Goal: Information Seeking & Learning: Learn about a topic

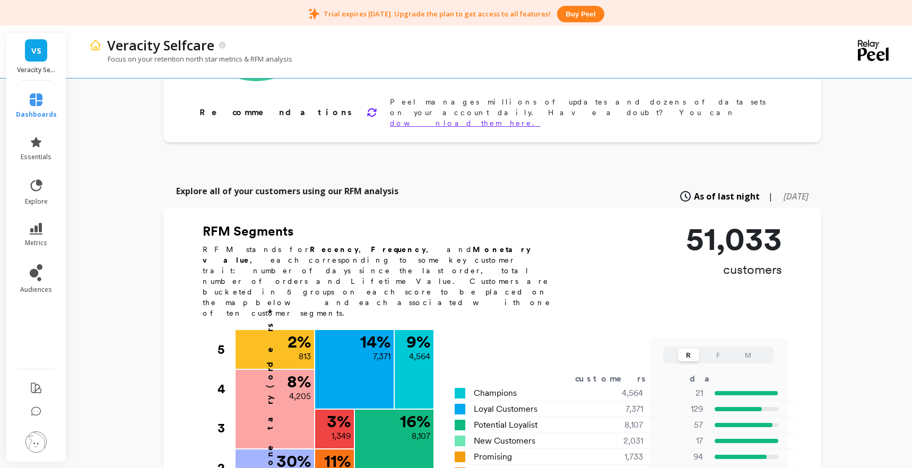
scroll to position [247, 0]
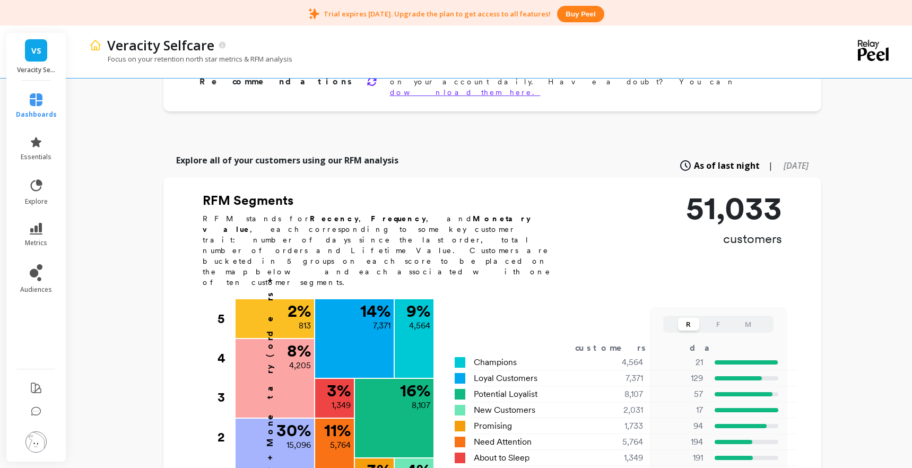
click at [32, 437] on img at bounding box center [35, 441] width 21 height 21
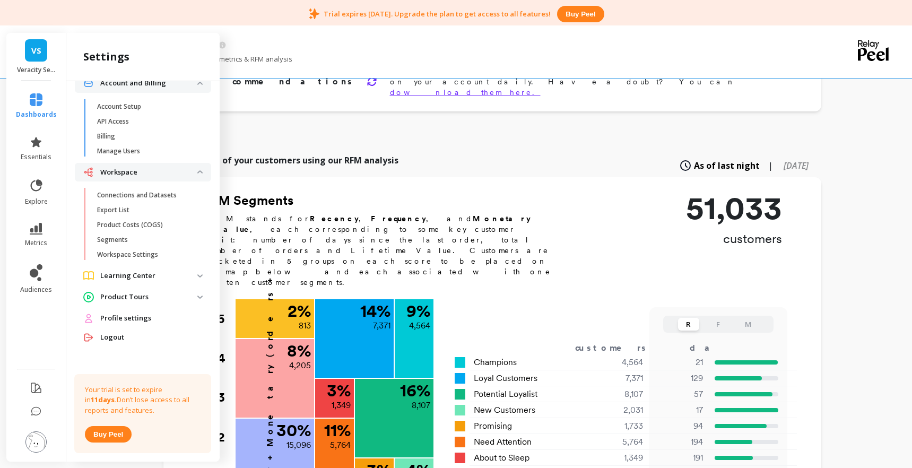
scroll to position [18, 0]
click at [138, 108] on p "Account Setup" at bounding box center [119, 107] width 44 height 8
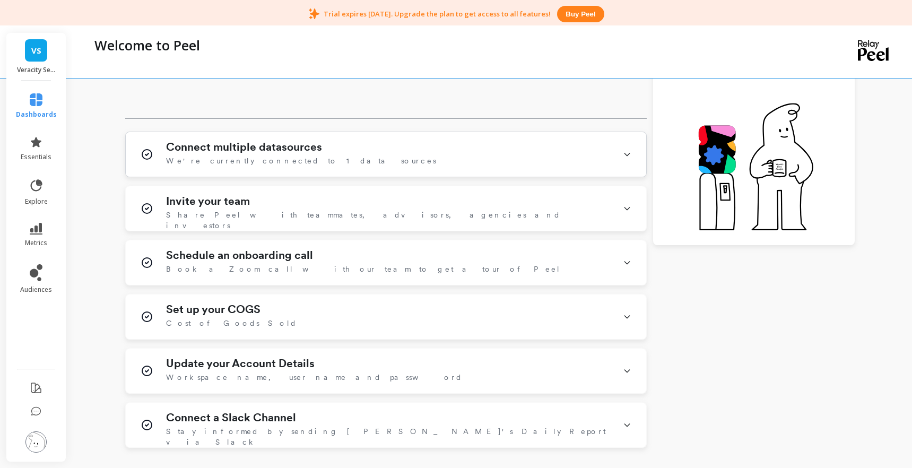
click at [217, 160] on span "We're currently connected to 1 data sources" at bounding box center [301, 160] width 270 height 11
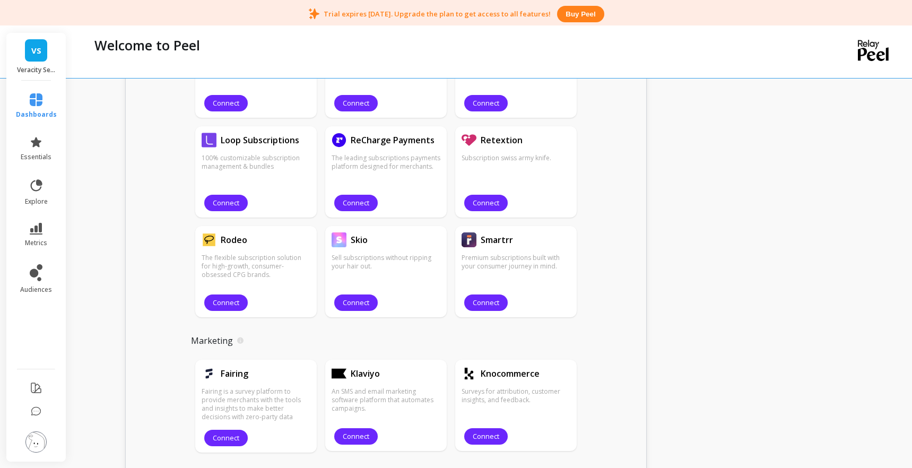
scroll to position [905, 0]
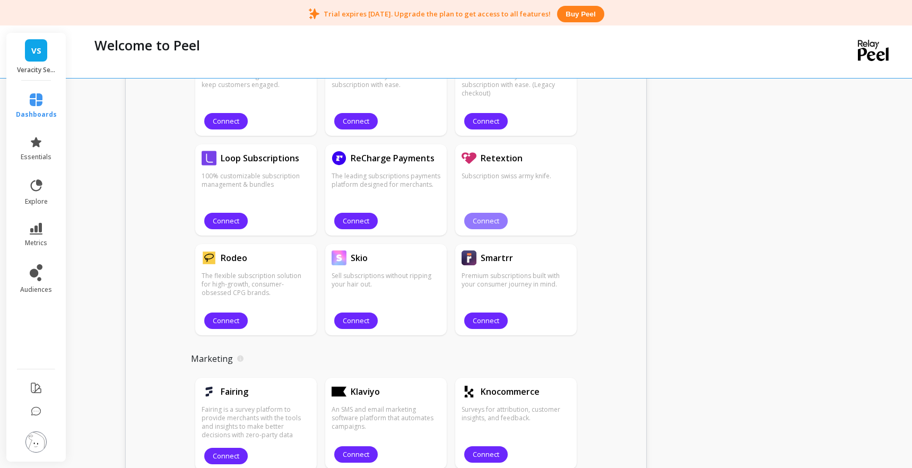
click at [496, 220] on span "Connect" at bounding box center [486, 221] width 27 height 10
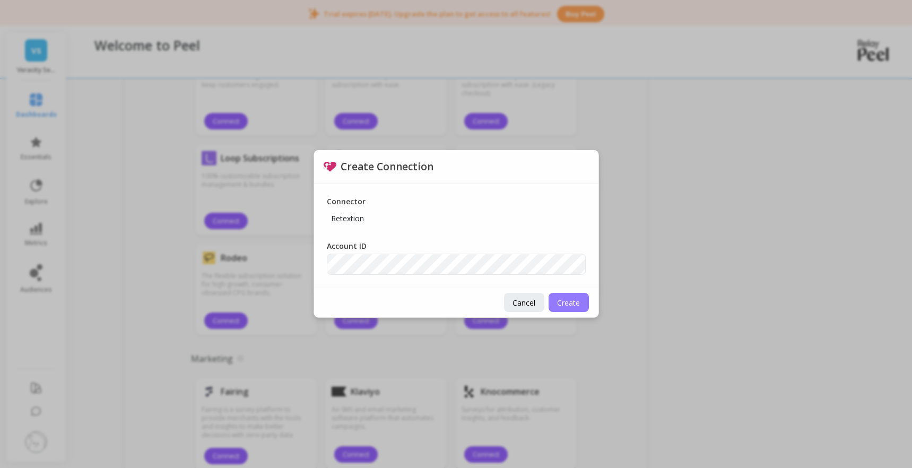
click at [583, 300] on button "Create" at bounding box center [569, 302] width 40 height 19
click at [569, 300] on span "Create" at bounding box center [568, 303] width 23 height 10
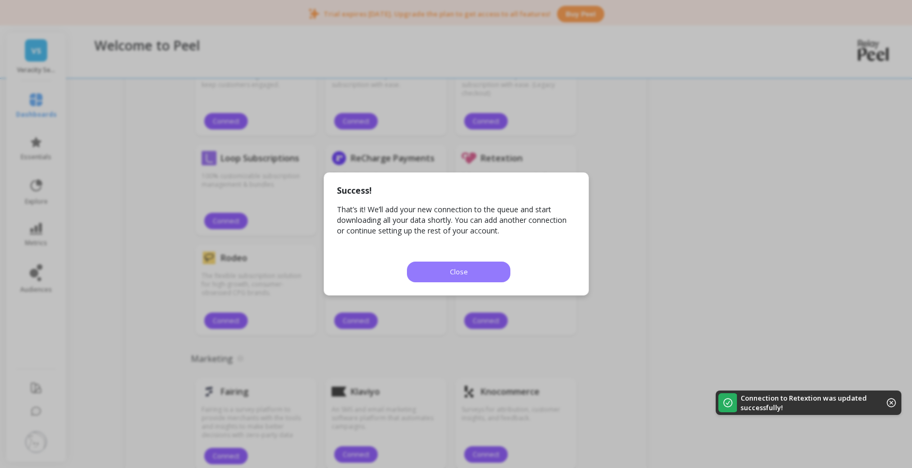
click at [449, 276] on button "Close" at bounding box center [458, 272] width 103 height 21
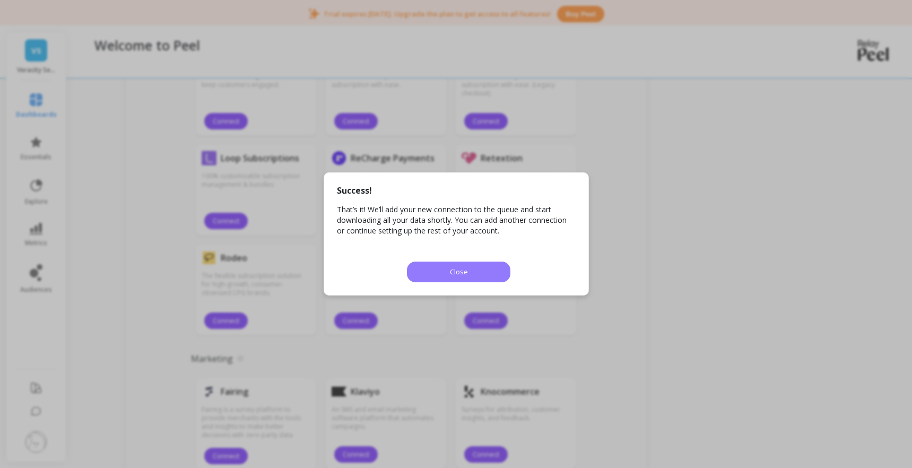
click at [428, 262] on button "Close" at bounding box center [458, 272] width 103 height 21
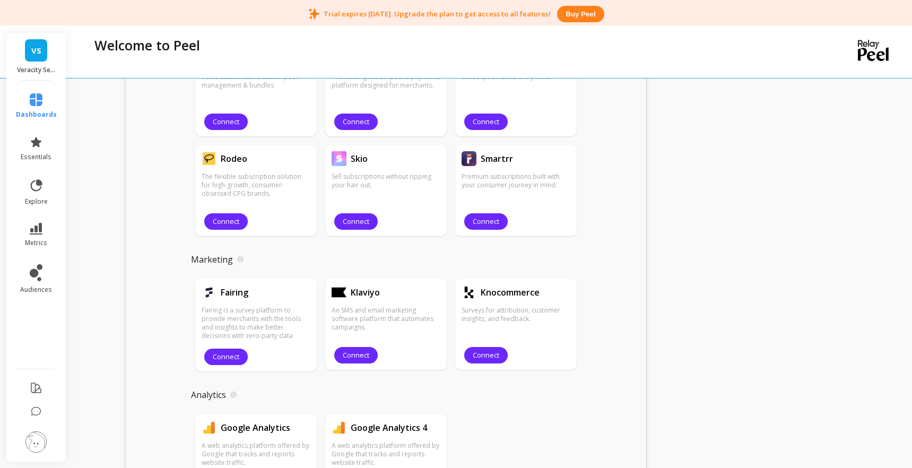
scroll to position [1056, 0]
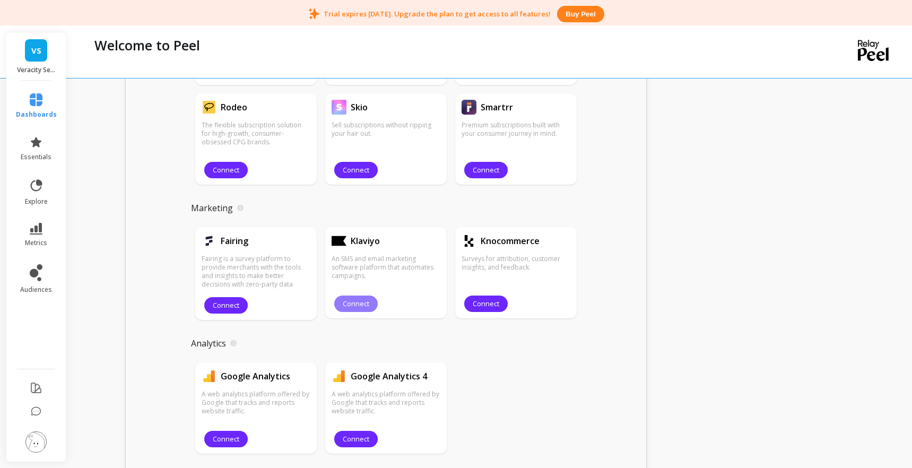
click at [362, 310] on button "Connect" at bounding box center [356, 304] width 44 height 16
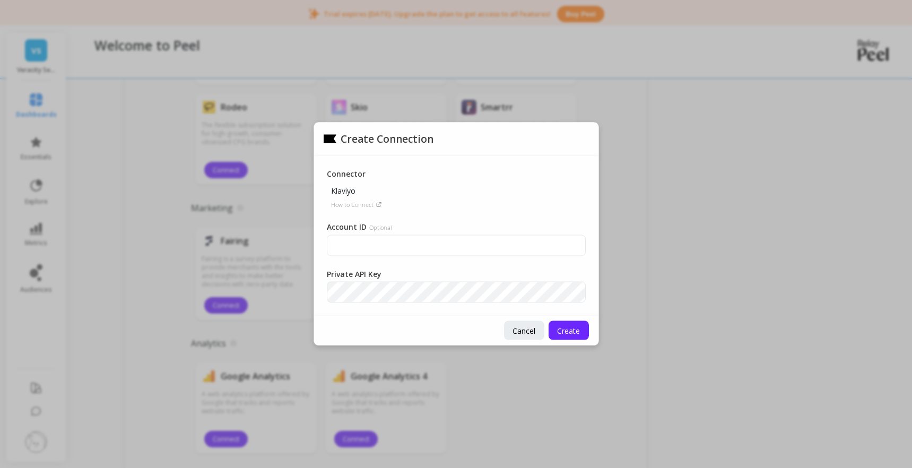
click at [498, 333] on div "Cancel Create" at bounding box center [456, 331] width 284 height 30
click at [514, 333] on span "Cancel" at bounding box center [524, 330] width 23 height 10
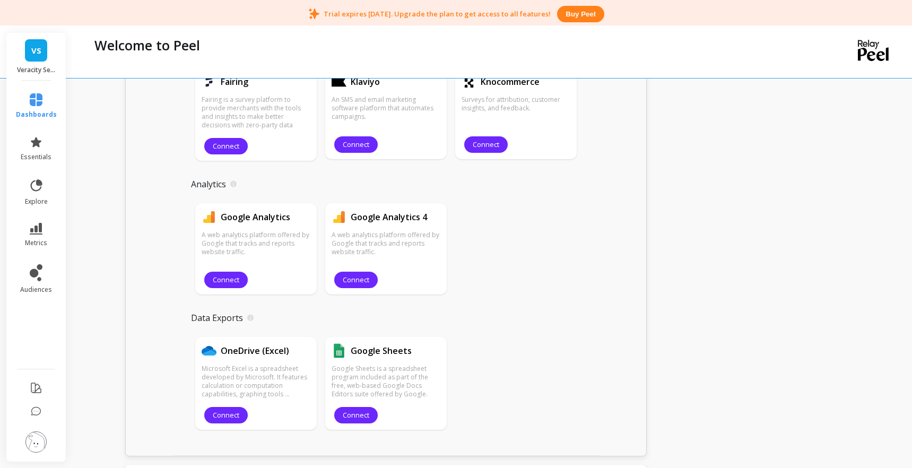
scroll to position [1217, 0]
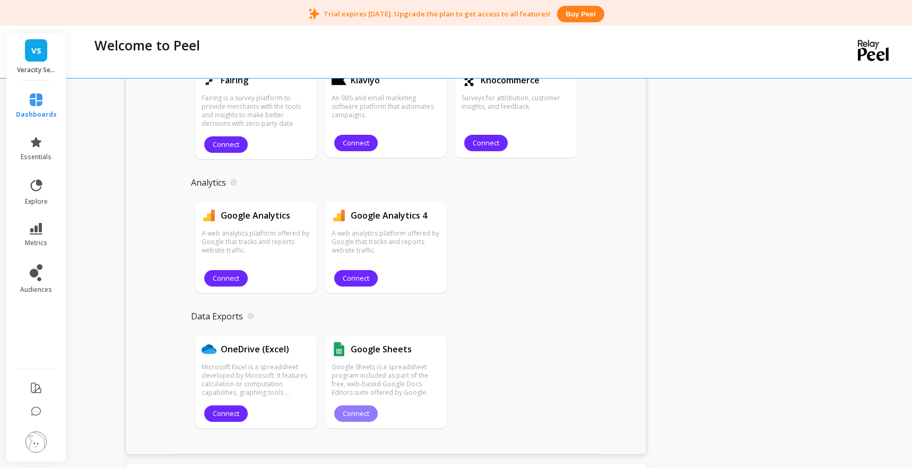
click at [364, 414] on span "Connect" at bounding box center [356, 414] width 27 height 10
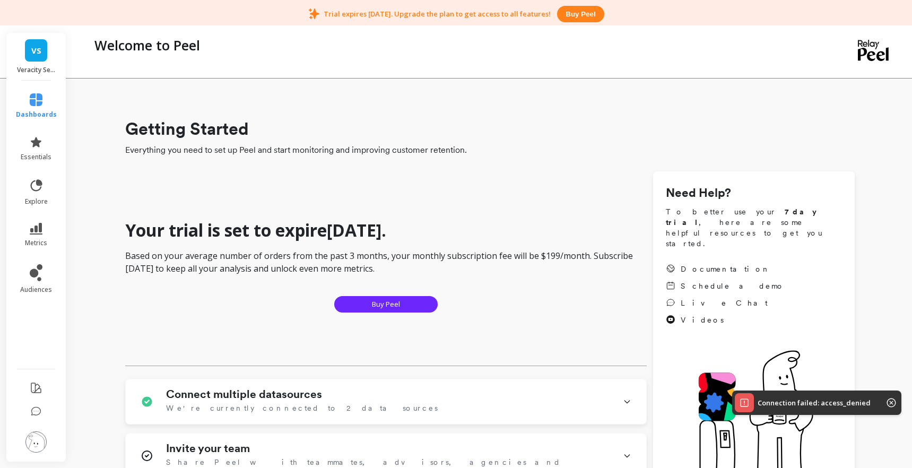
scroll to position [2, 0]
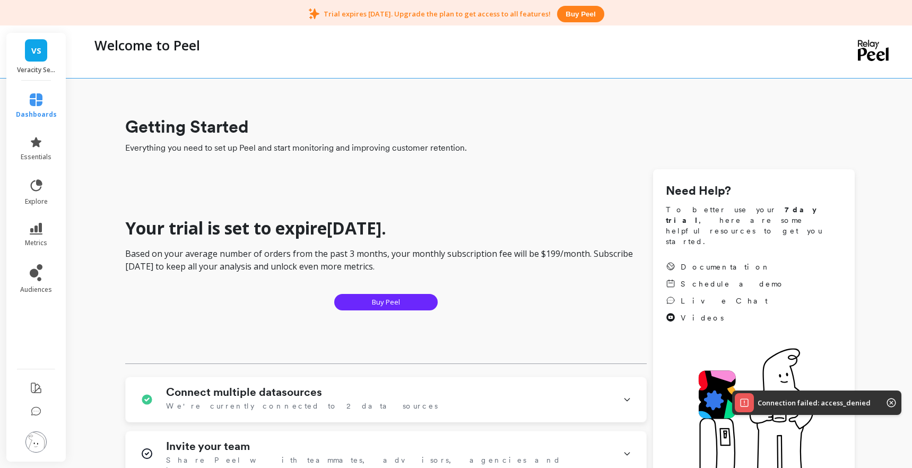
click at [32, 448] on img at bounding box center [35, 441] width 21 height 21
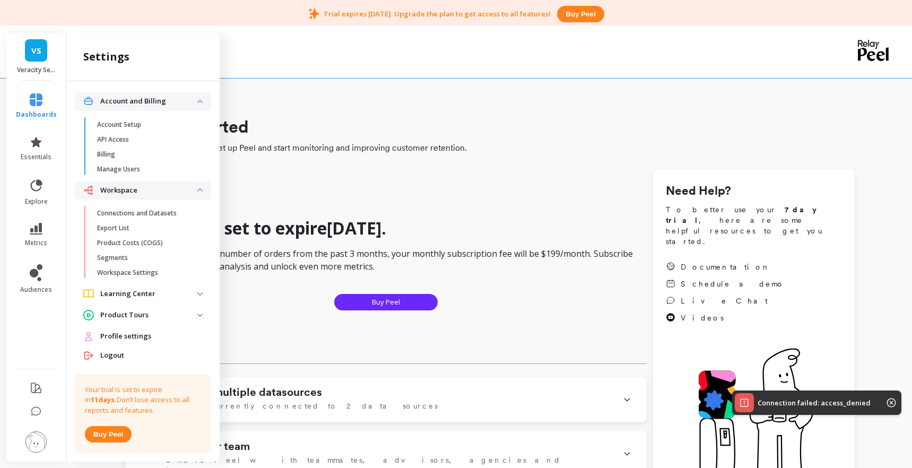
scroll to position [18, 0]
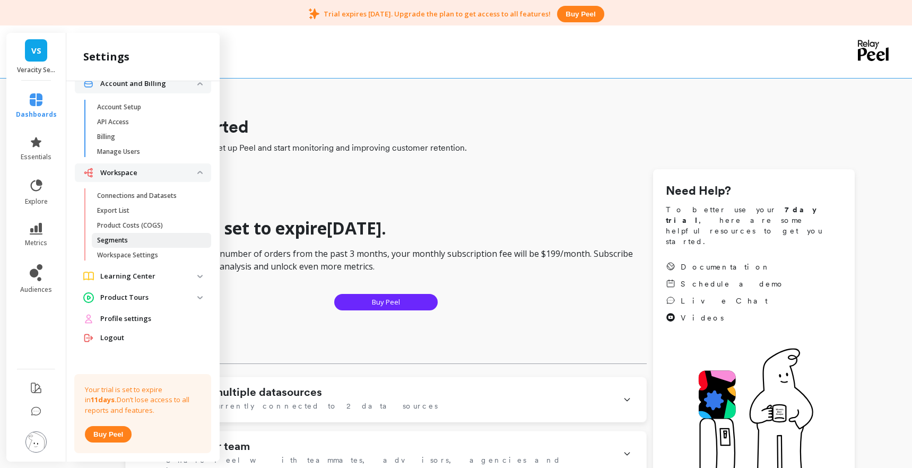
click at [134, 245] on link "Segments" at bounding box center [151, 240] width 119 height 15
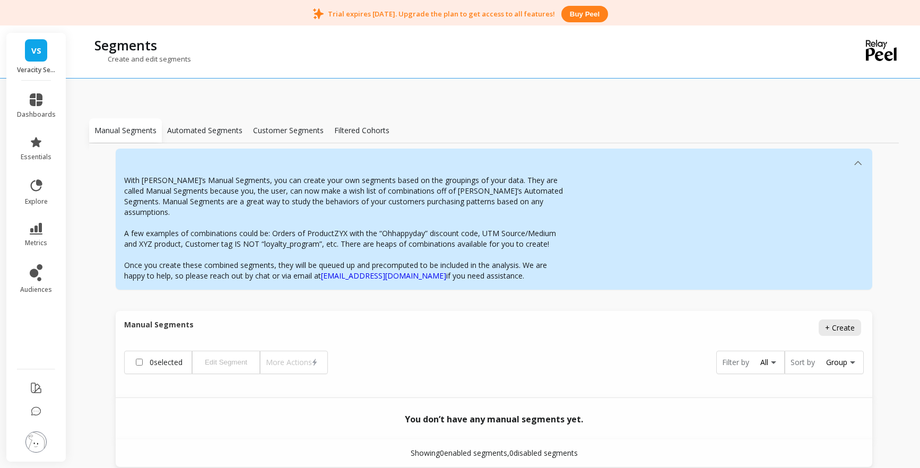
scroll to position [68, 0]
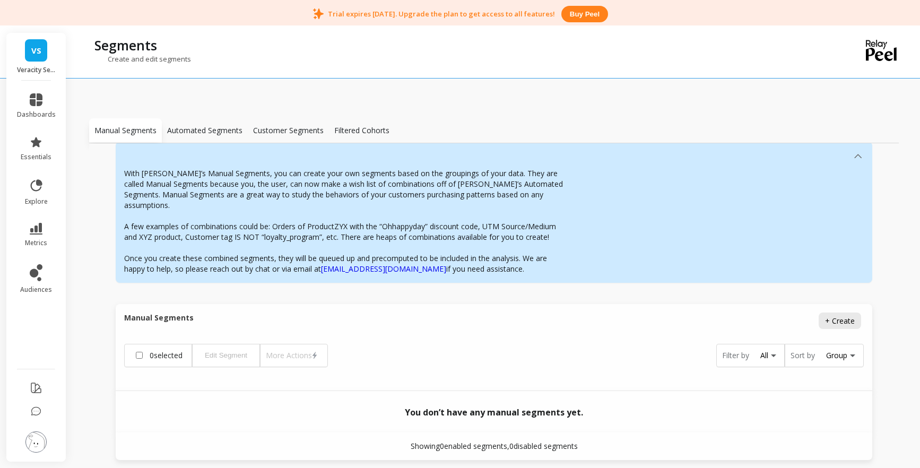
click at [209, 101] on div "Manual Segments Automated Segments Customer Segments Filtered Cohorts Manual Se…" at bounding box center [494, 265] width 810 height 462
click at [208, 140] on div "Automated Segments" at bounding box center [205, 130] width 86 height 24
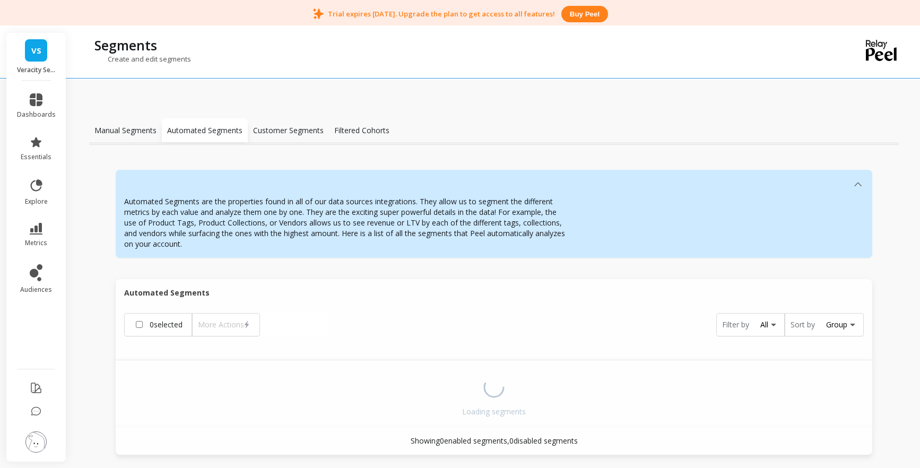
scroll to position [40, 0]
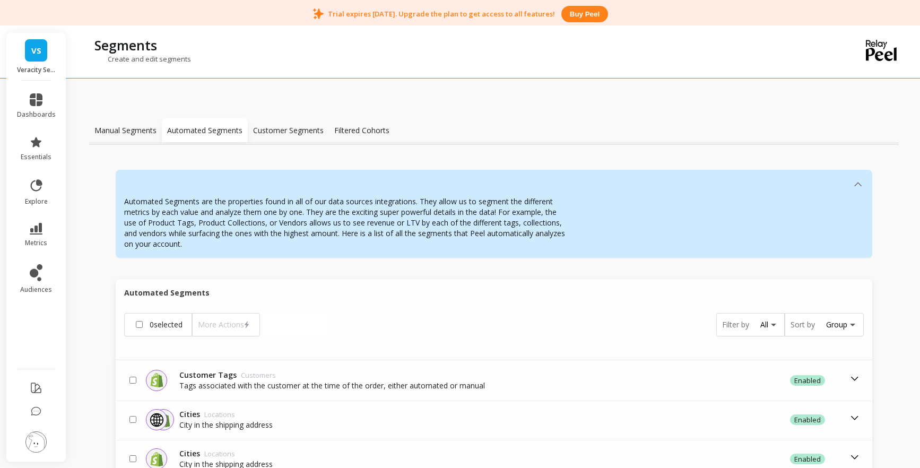
click at [262, 127] on p "Customer Segments" at bounding box center [288, 130] width 71 height 11
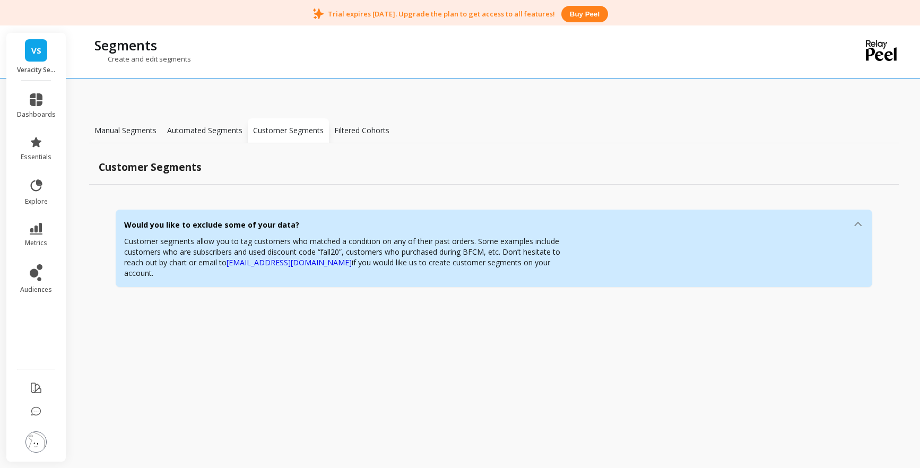
click at [211, 131] on p "Automated Segments" at bounding box center [204, 130] width 75 height 11
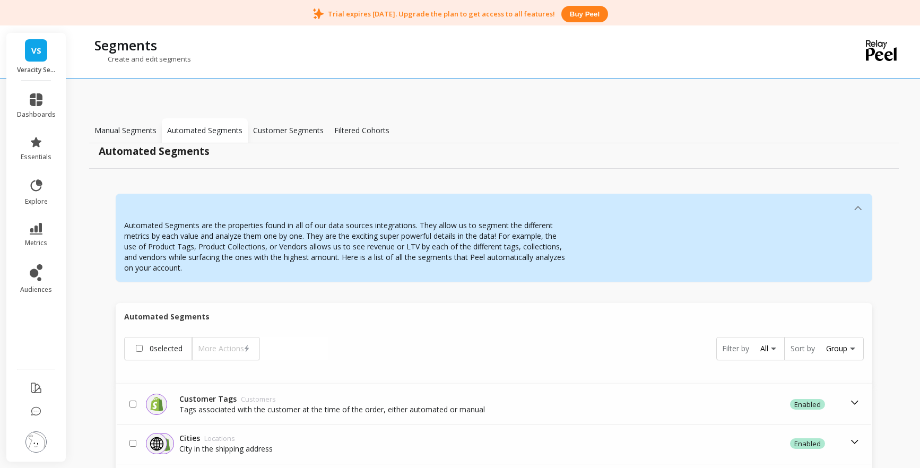
scroll to position [18, 0]
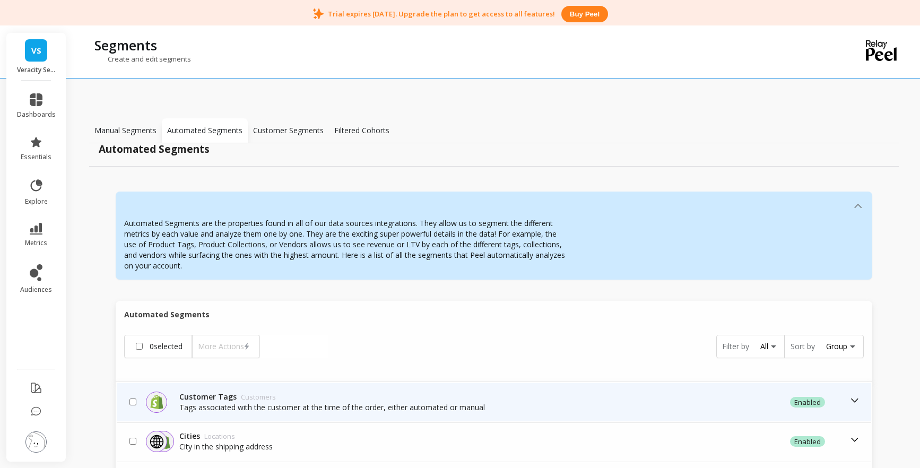
click at [207, 399] on div "Customer Tags Customers" at bounding box center [332, 397] width 306 height 11
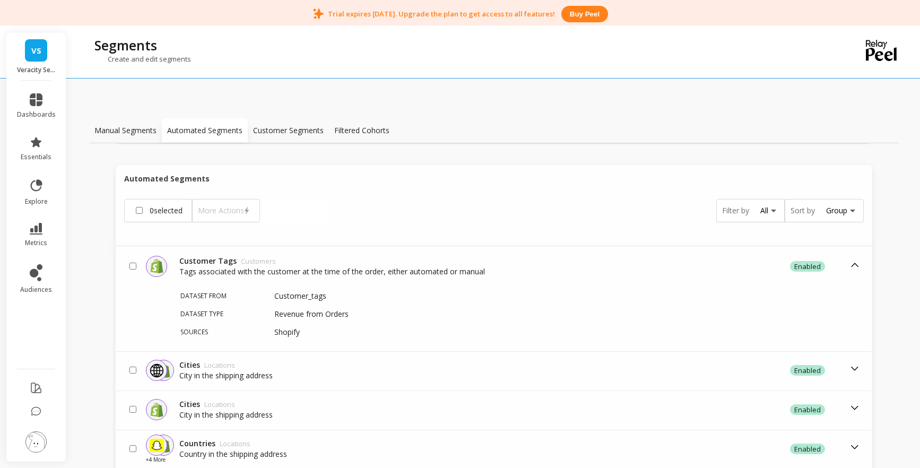
scroll to position [0, 0]
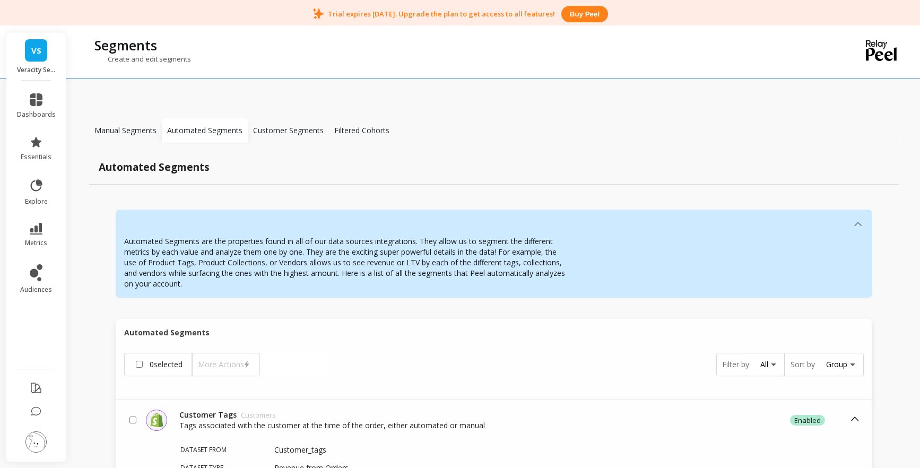
click at [287, 131] on p "Customer Segments" at bounding box center [288, 130] width 71 height 11
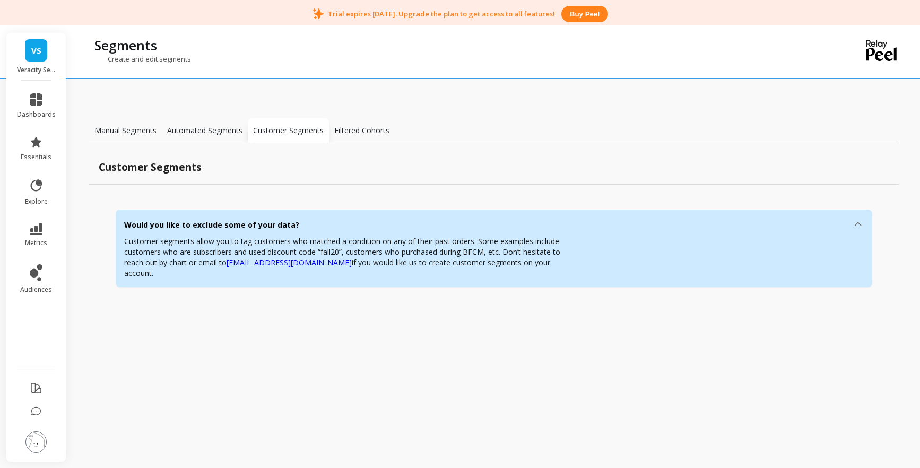
click at [358, 134] on p "Filtered Cohorts" at bounding box center [361, 130] width 55 height 11
click at [40, 431] on li at bounding box center [36, 443] width 60 height 38
click at [40, 438] on img at bounding box center [35, 441] width 21 height 21
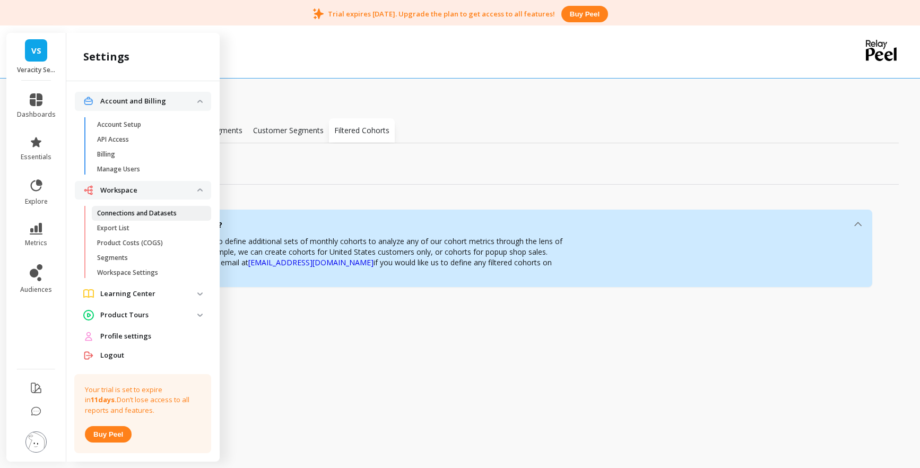
click at [147, 213] on p "Connections and Datasets" at bounding box center [137, 213] width 80 height 8
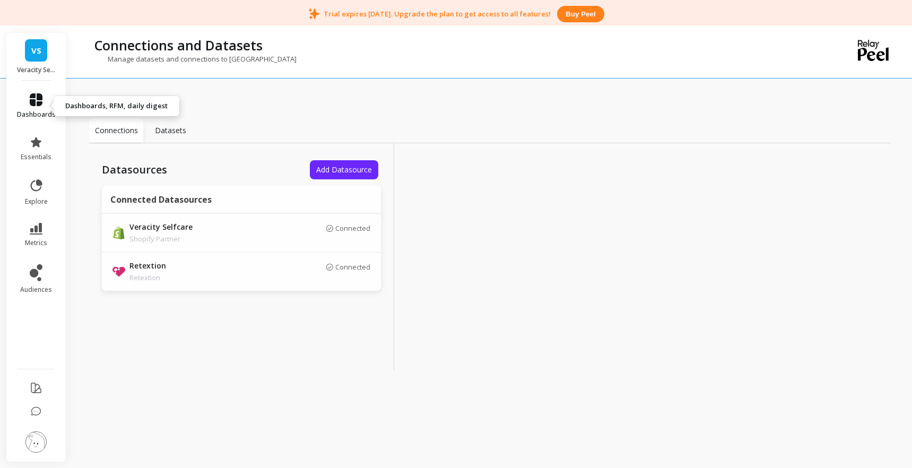
click at [36, 107] on link "dashboards" at bounding box center [36, 105] width 39 height 25
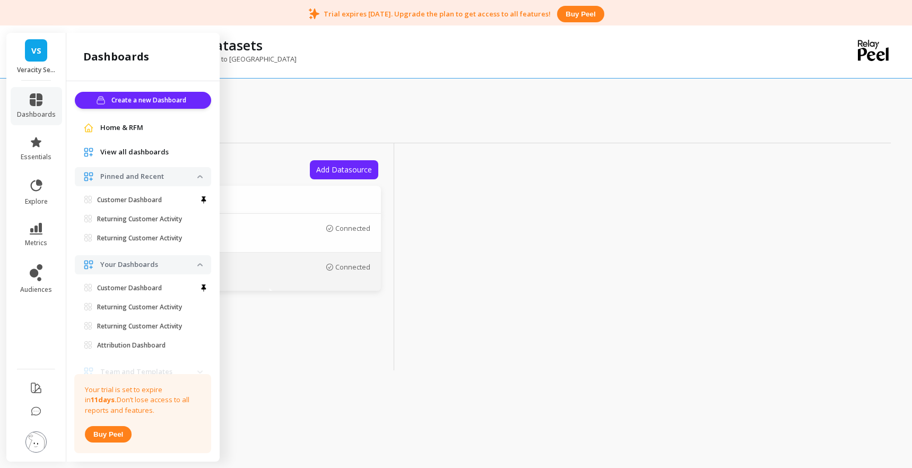
click at [299, 256] on td "Connected" at bounding box center [325, 272] width 111 height 38
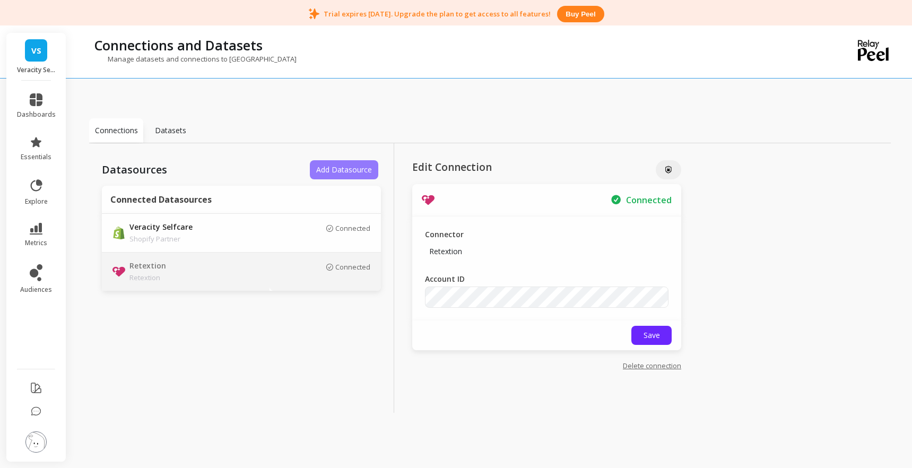
click at [345, 171] on span "Add Datasource" at bounding box center [344, 170] width 56 height 10
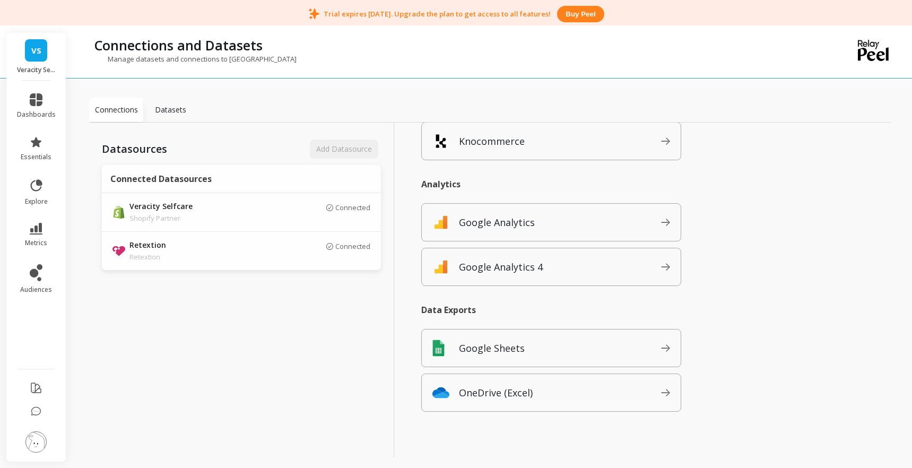
scroll to position [28, 0]
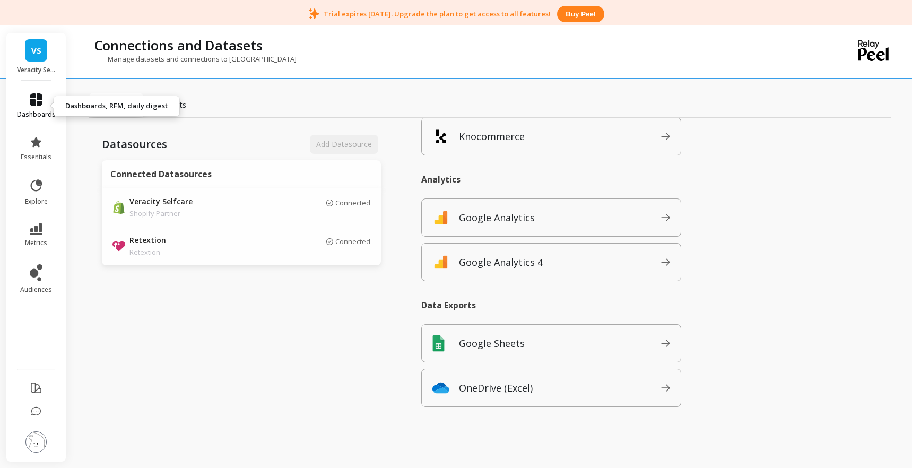
click at [29, 106] on link "dashboards" at bounding box center [36, 105] width 39 height 25
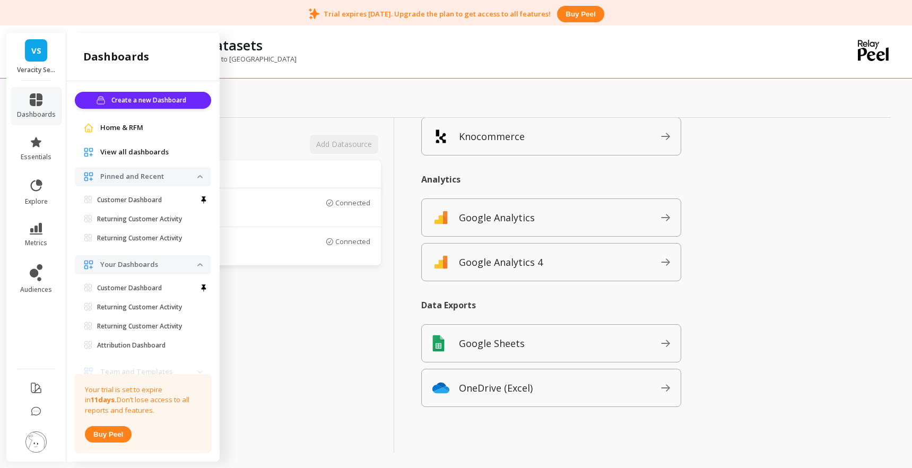
click at [137, 124] on span "Home & RFM" at bounding box center [121, 128] width 43 height 11
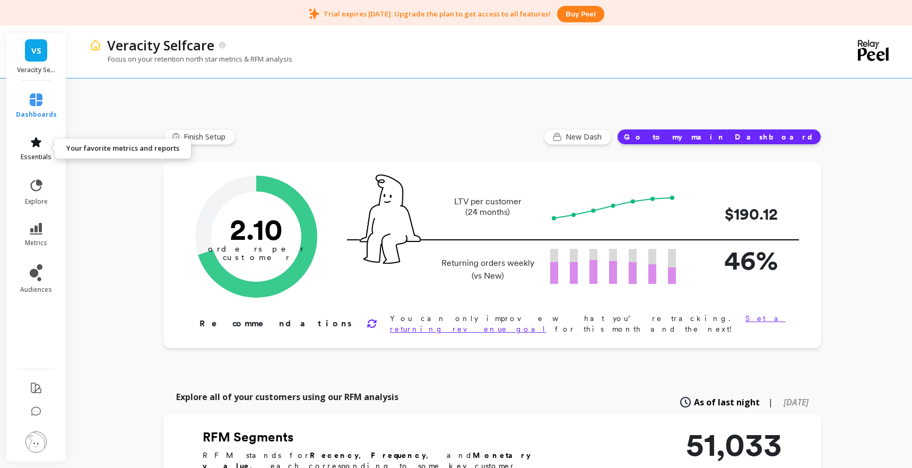
click at [36, 150] on link "essentials" at bounding box center [36, 148] width 41 height 25
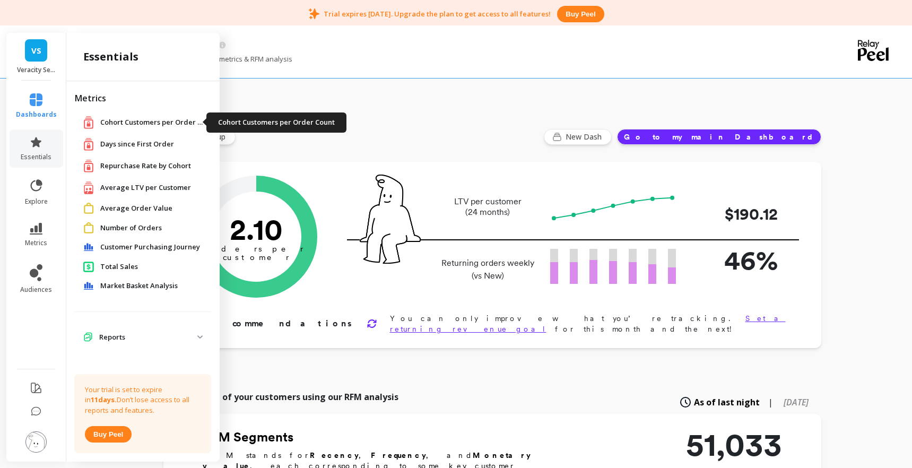
click at [150, 123] on span "Cohort Customers per Order Count" at bounding box center [153, 122] width 106 height 11
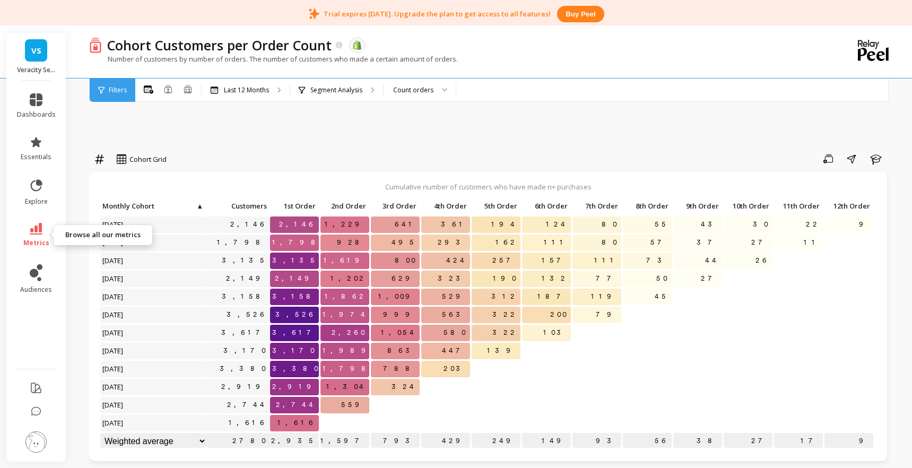
click at [48, 238] on link "metrics" at bounding box center [36, 235] width 39 height 24
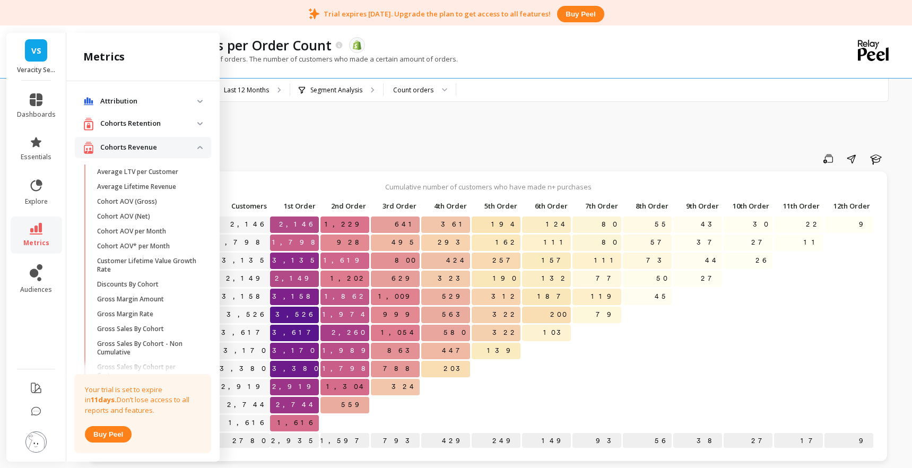
click at [187, 103] on p "Attribution" at bounding box center [148, 101] width 97 height 11
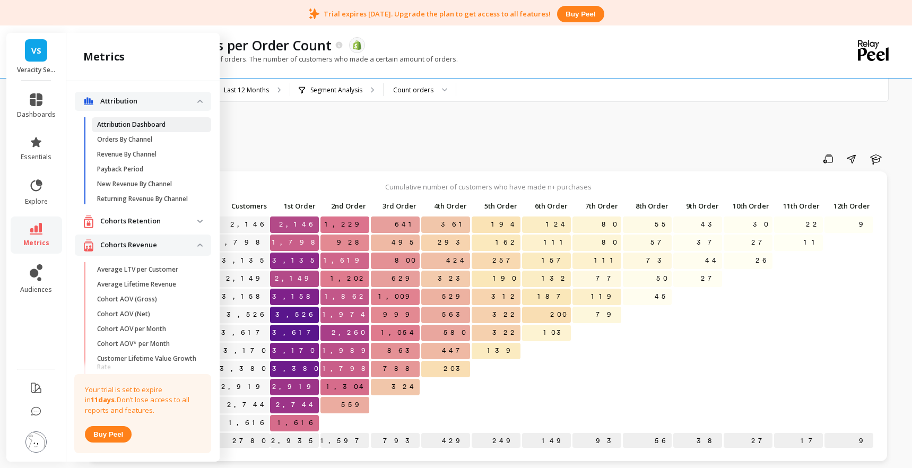
click at [168, 127] on span "Attribution Dashboard" at bounding box center [147, 124] width 101 height 8
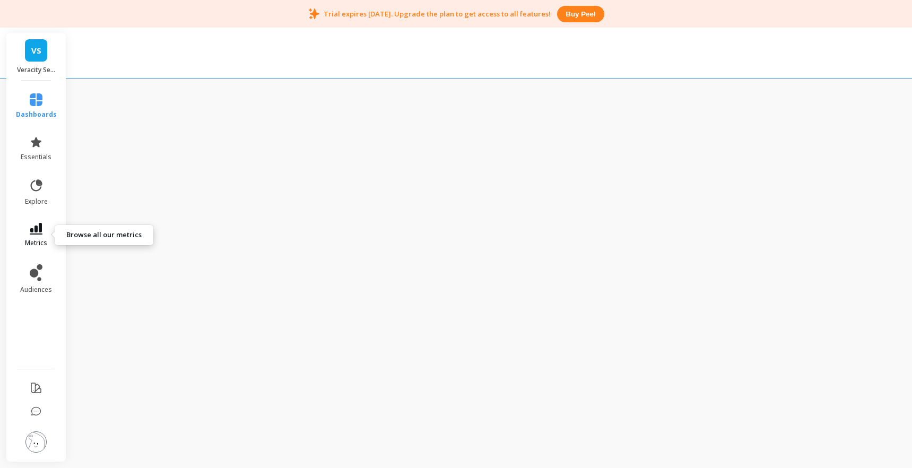
click at [39, 231] on icon at bounding box center [36, 229] width 13 height 12
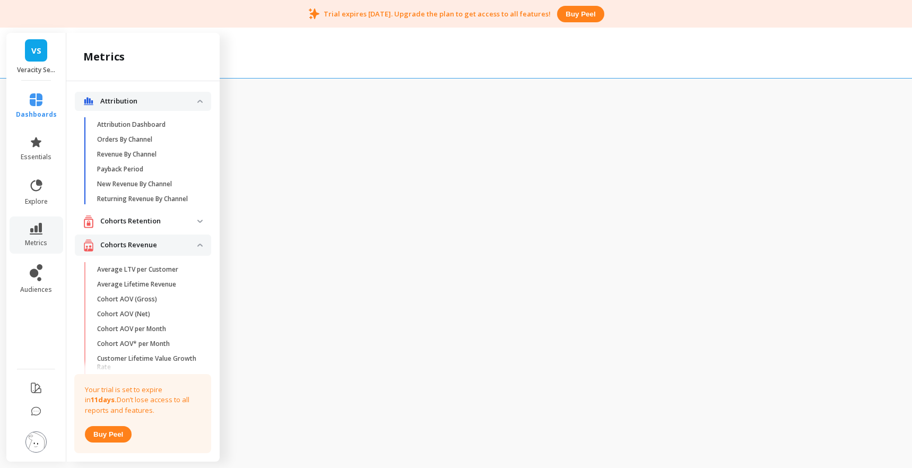
click at [193, 224] on retention "Cohorts Retention" at bounding box center [143, 222] width 136 height 22
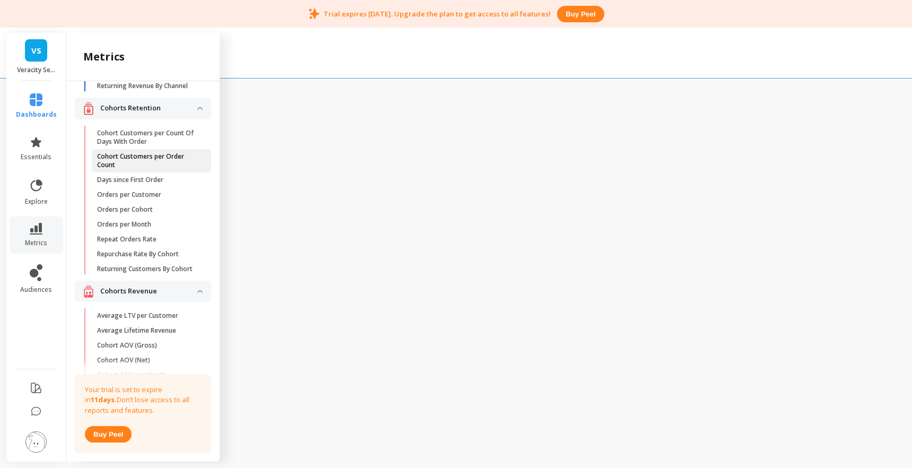
scroll to position [135, 0]
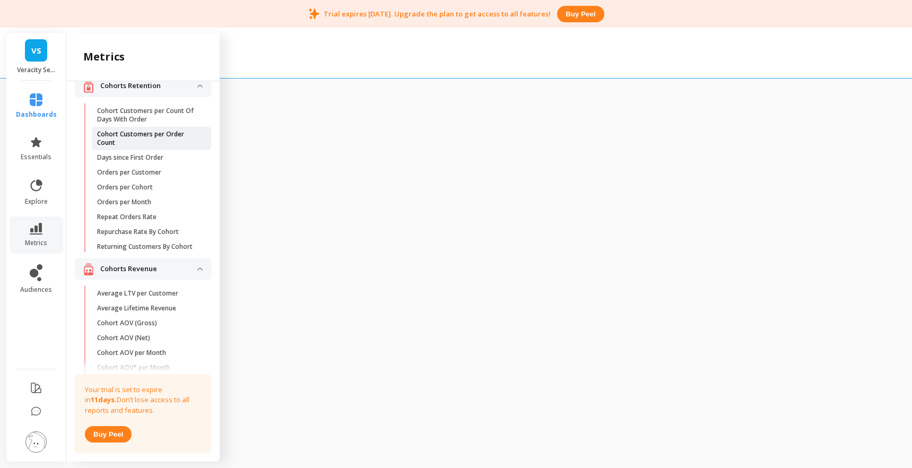
click at [128, 147] on p "Cohort Customers per Order Count" at bounding box center [147, 138] width 101 height 17
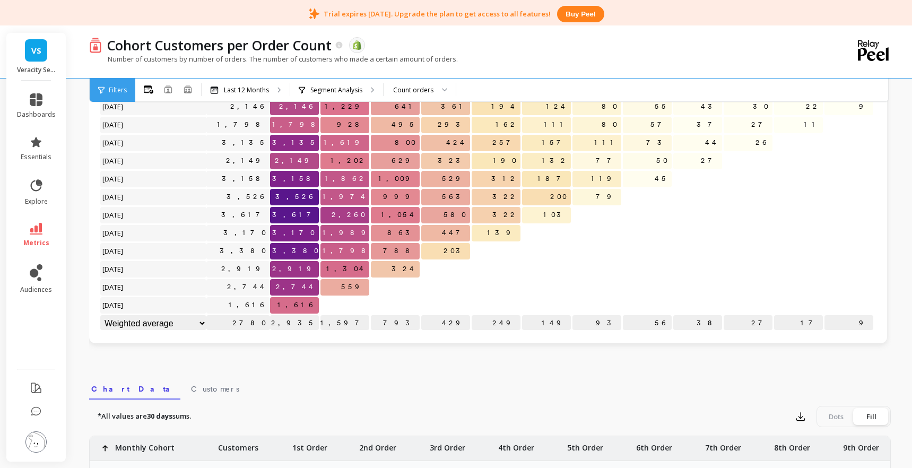
scroll to position [172, 0]
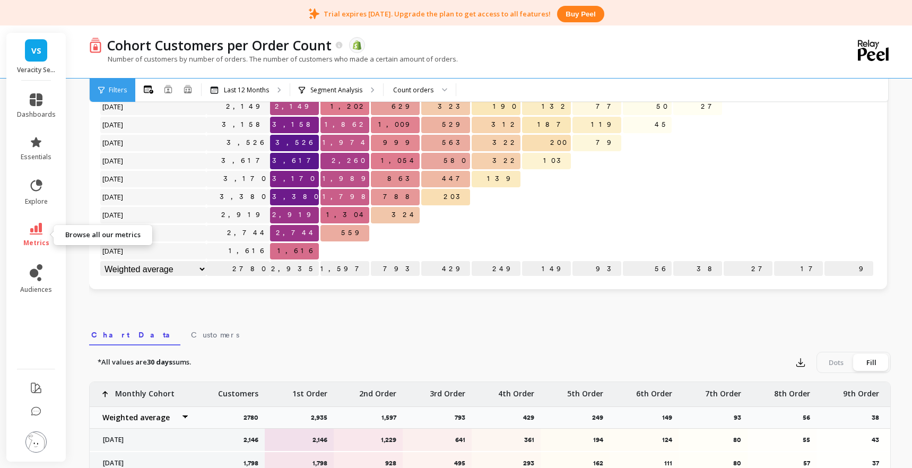
click at [25, 241] on span "metrics" at bounding box center [36, 243] width 26 height 8
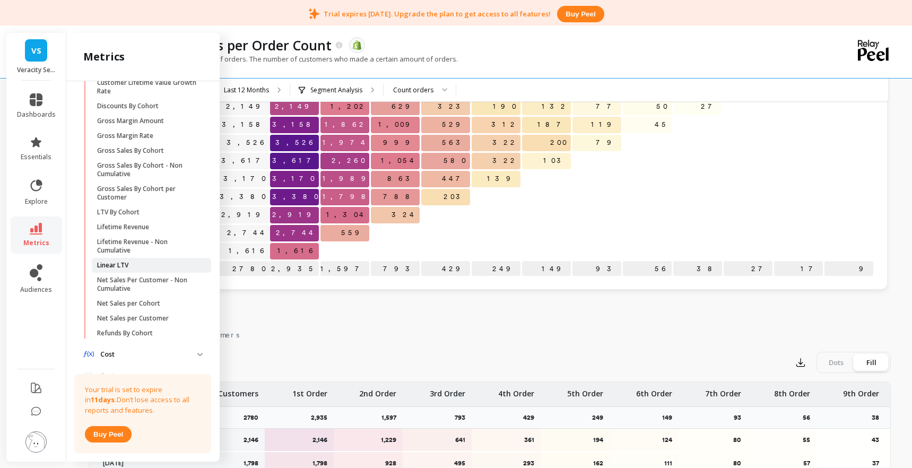
scroll to position [461, 0]
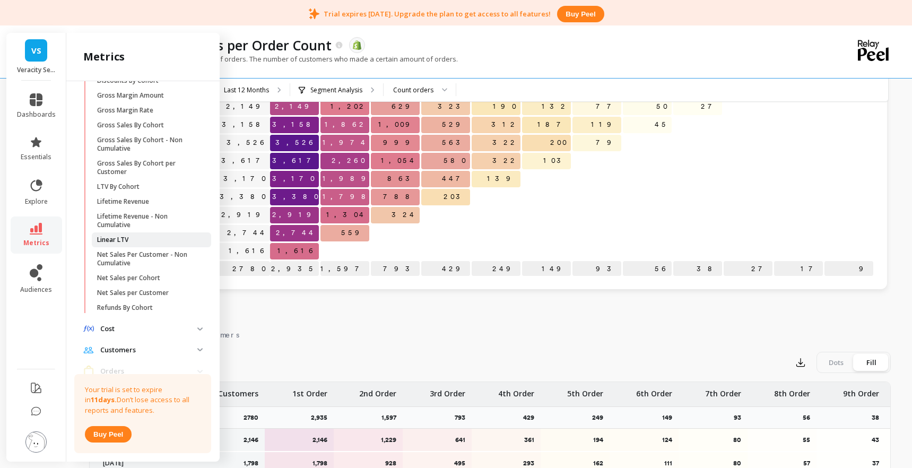
click at [143, 247] on link "Linear LTV" at bounding box center [151, 239] width 119 height 15
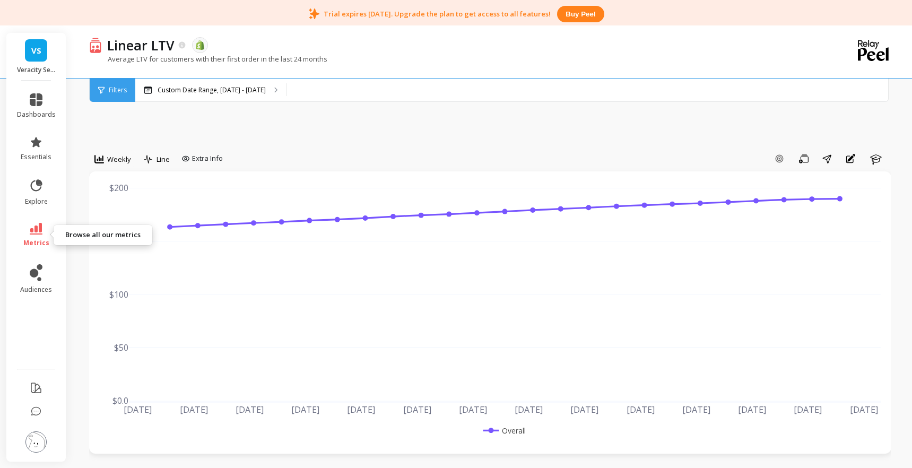
click at [30, 241] on span "metrics" at bounding box center [36, 243] width 26 height 8
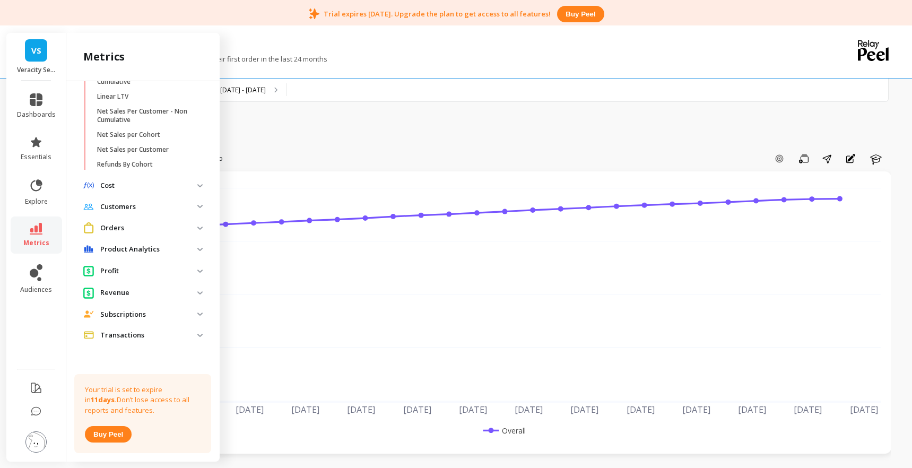
scroll to position [621, 0]
click at [184, 224] on p "Orders" at bounding box center [148, 228] width 97 height 11
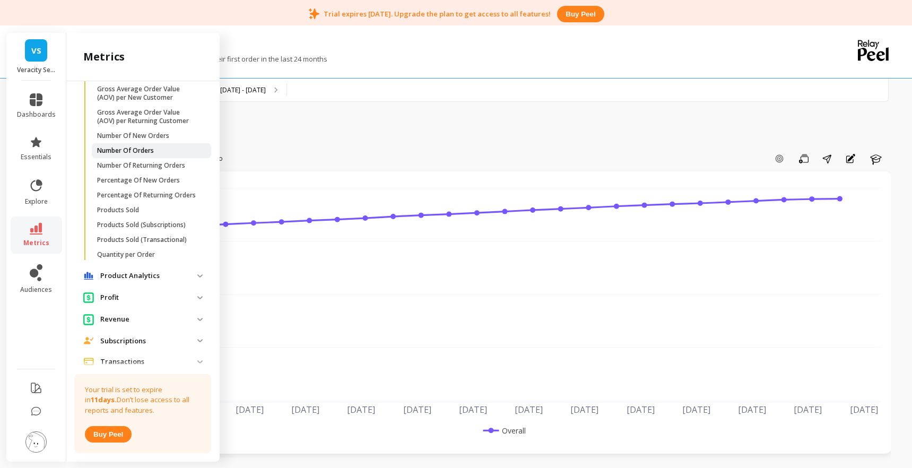
scroll to position [937, 0]
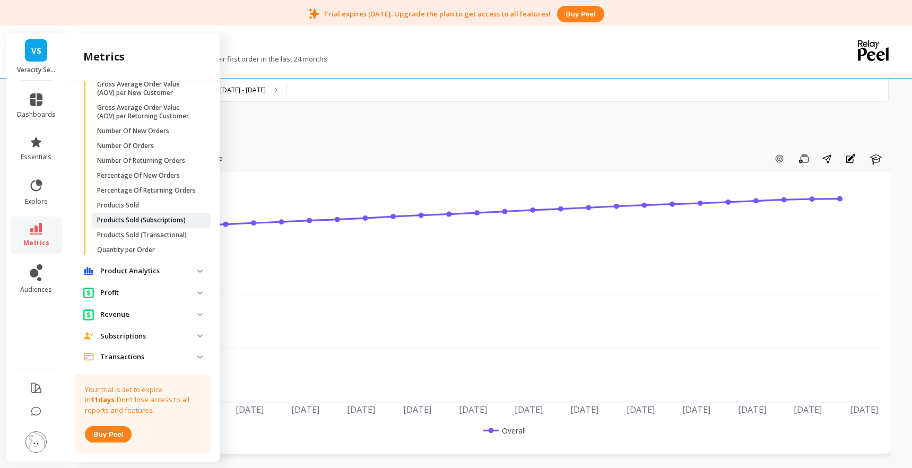
click at [182, 224] on p "Products Sold (Subscriptions)" at bounding box center [141, 220] width 89 height 8
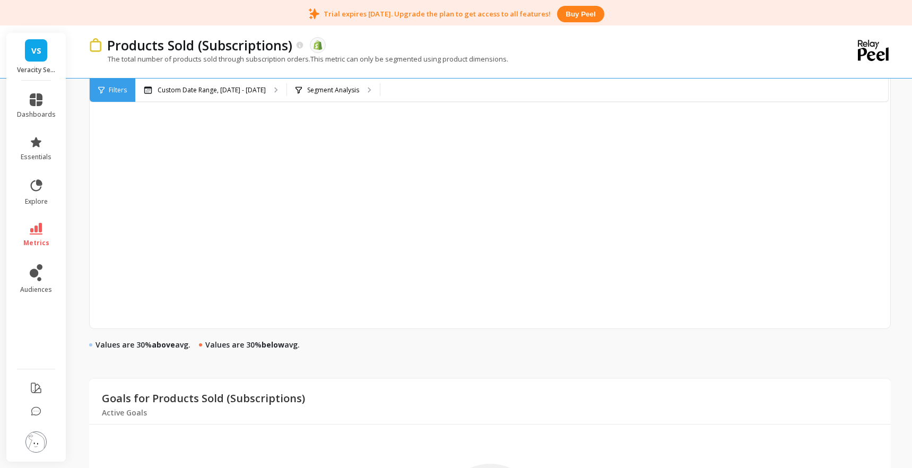
scroll to position [382, 0]
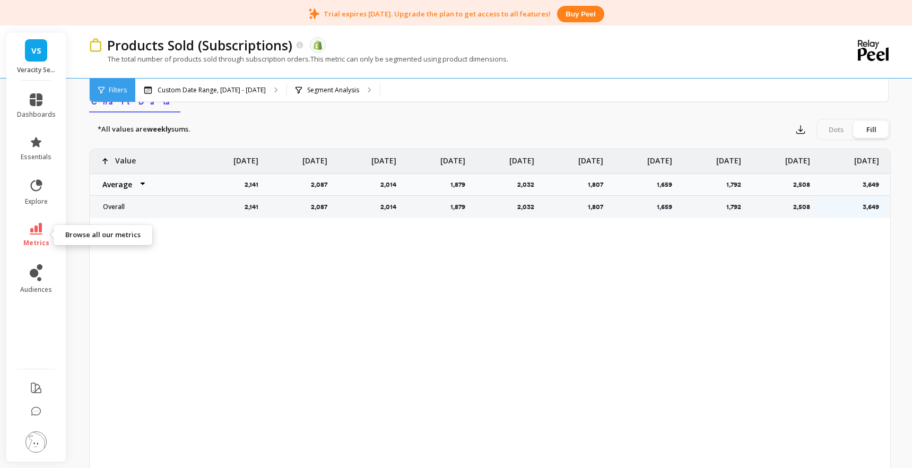
click at [36, 223] on icon at bounding box center [36, 229] width 13 height 12
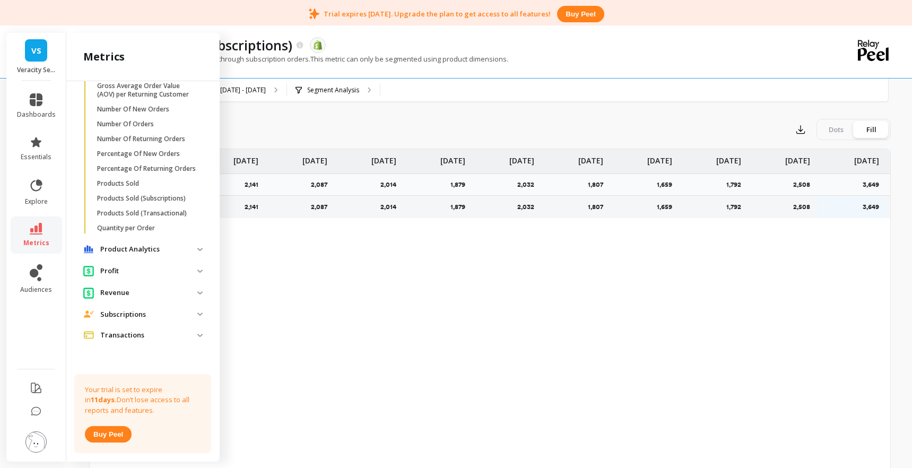
scroll to position [1001, 0]
click at [189, 315] on span "Subscriptions" at bounding box center [143, 314] width 136 height 19
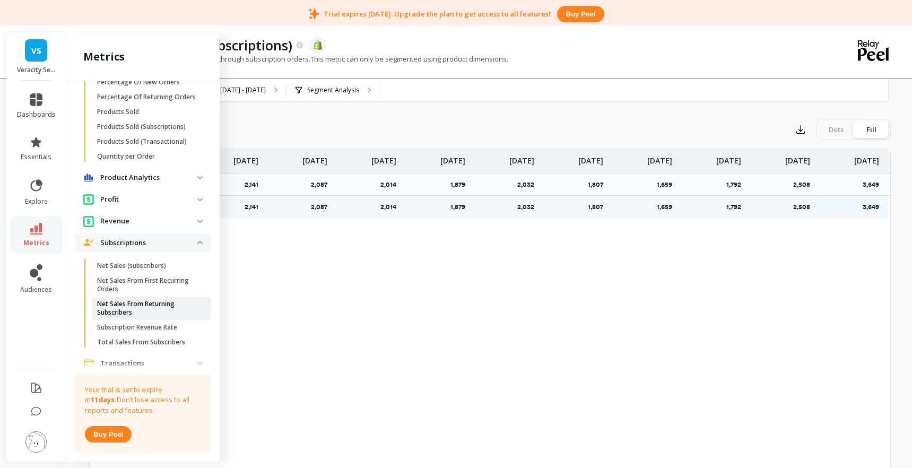
scroll to position [1101, 0]
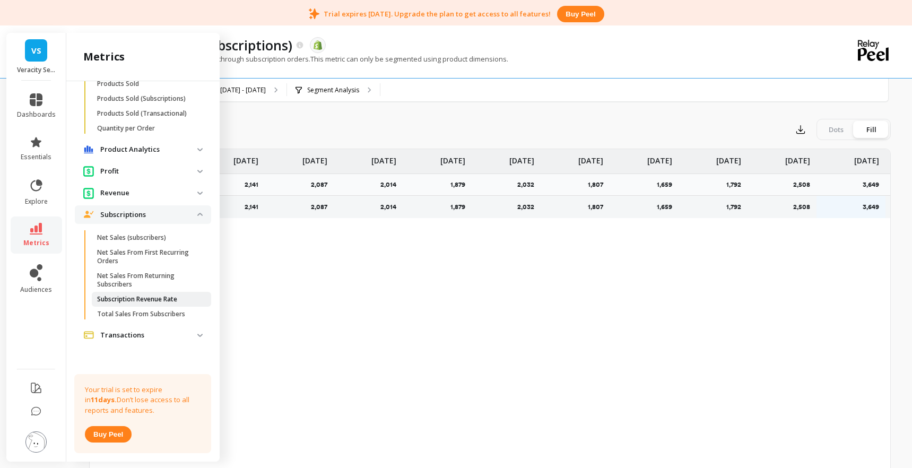
click at [150, 302] on p "Subscription Revenue Rate" at bounding box center [137, 299] width 80 height 8
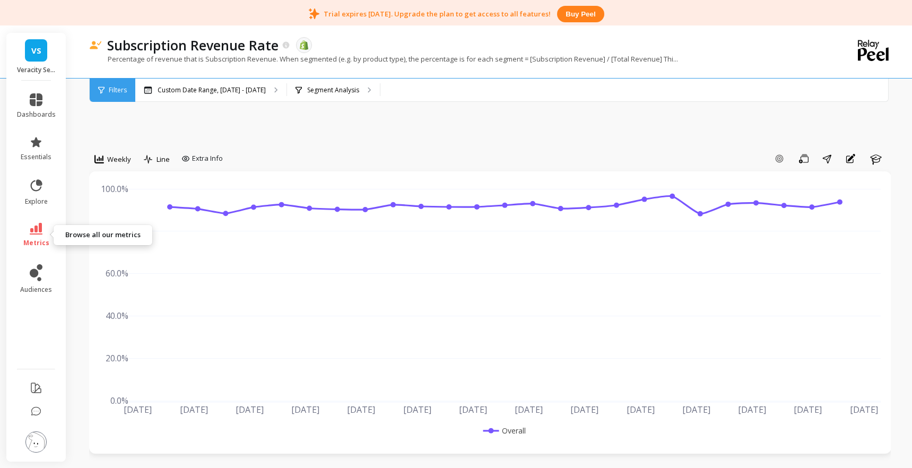
click at [33, 239] on span "metrics" at bounding box center [36, 243] width 26 height 8
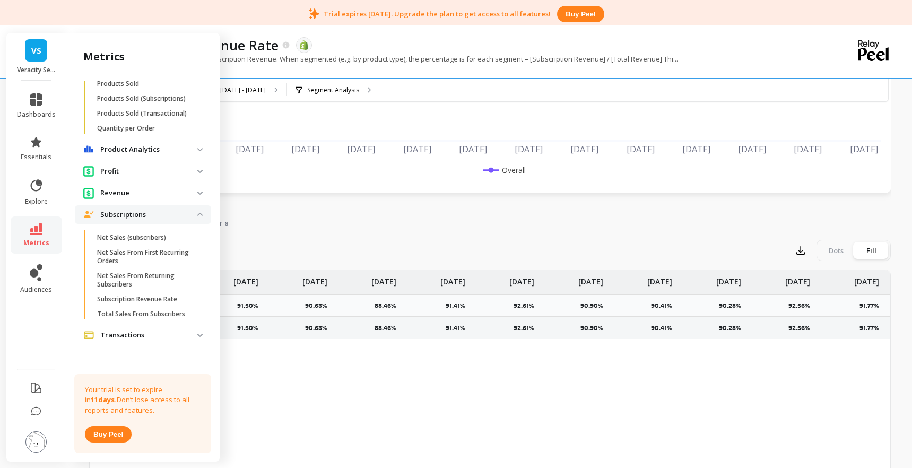
scroll to position [274, 0]
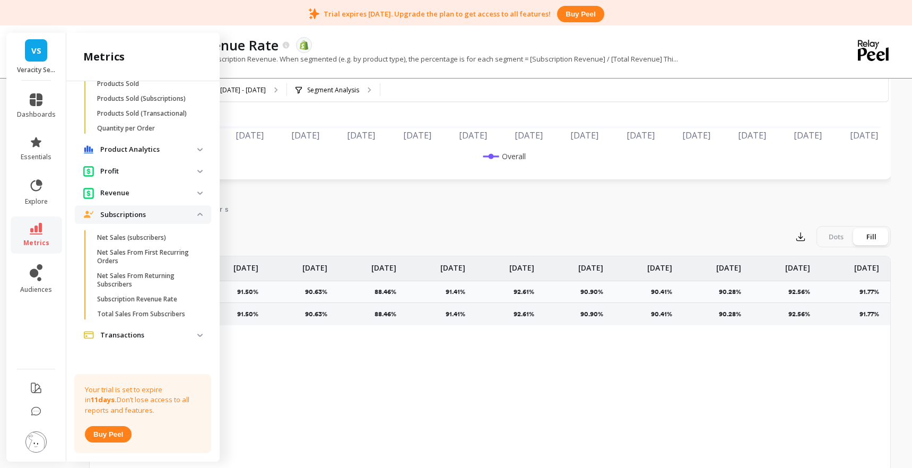
click at [153, 333] on p "Transactions" at bounding box center [148, 335] width 97 height 11
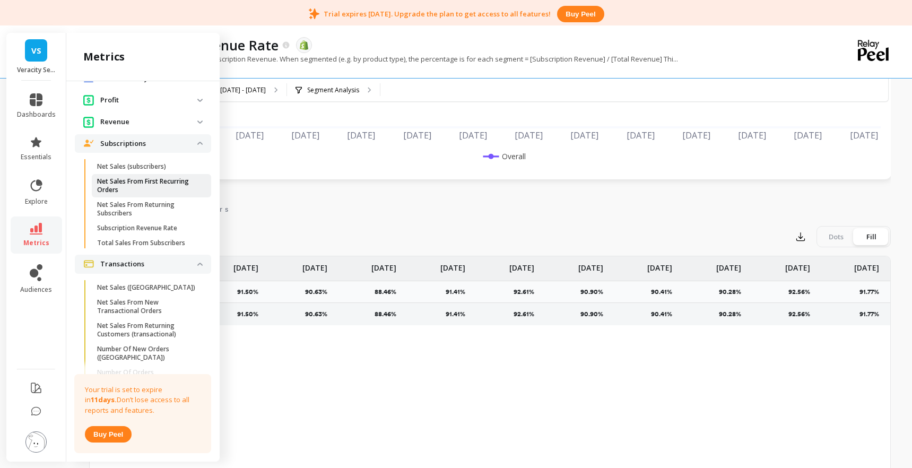
scroll to position [1101, 0]
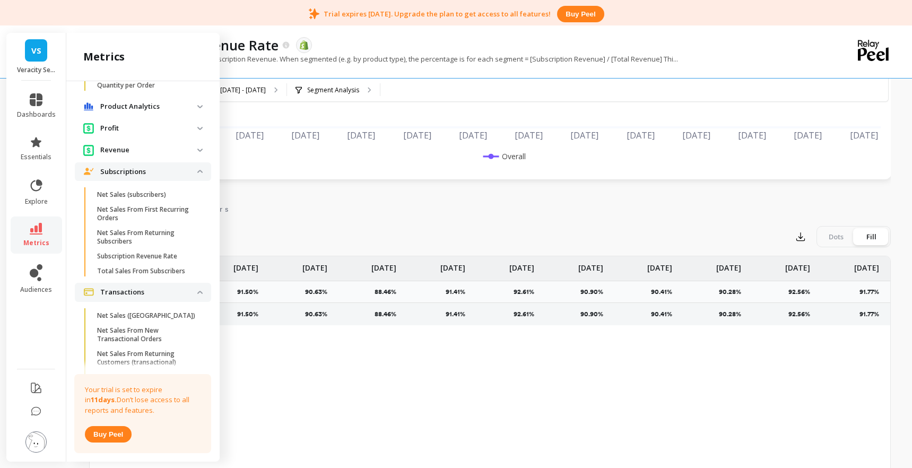
click at [152, 160] on span "Revenue" at bounding box center [143, 150] width 136 height 20
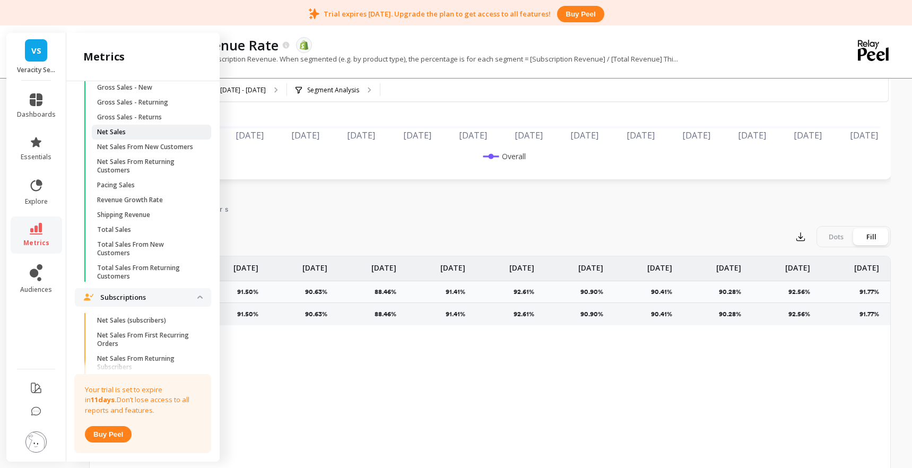
scroll to position [1146, 0]
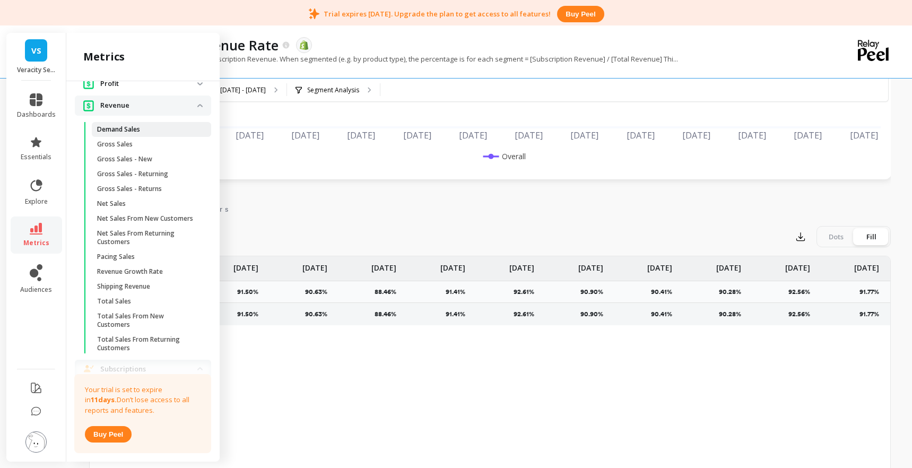
click at [136, 134] on p "Demand Sales" at bounding box center [118, 129] width 43 height 8
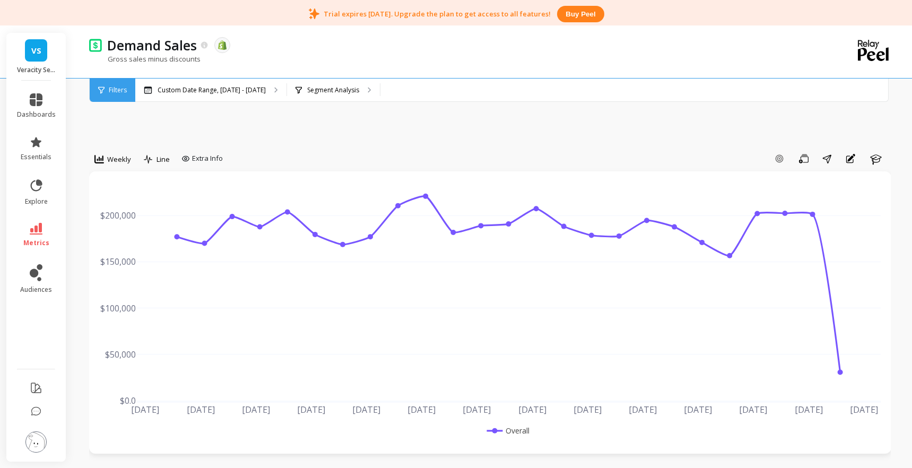
click at [113, 88] on span "Filters" at bounding box center [118, 90] width 18 height 8
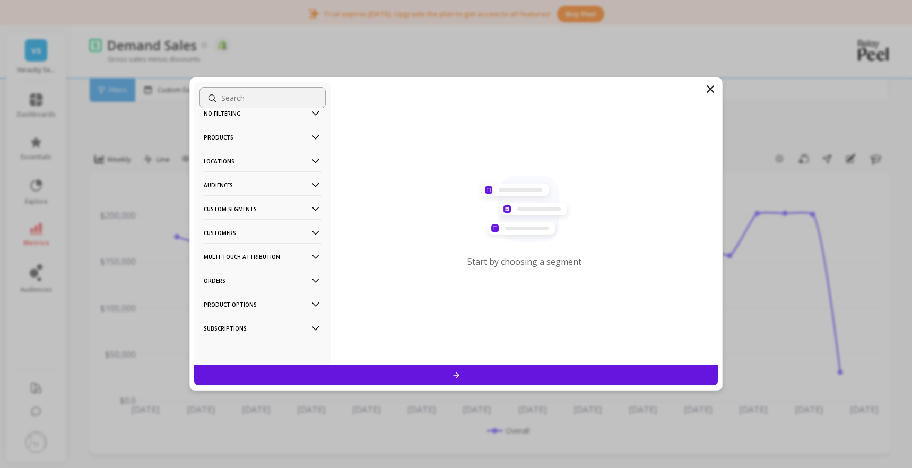
scroll to position [17, 0]
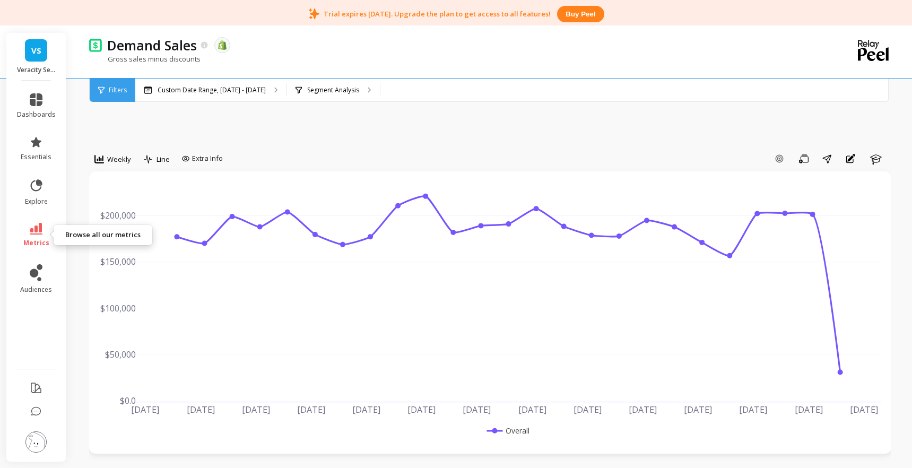
click at [30, 234] on icon at bounding box center [36, 229] width 13 height 12
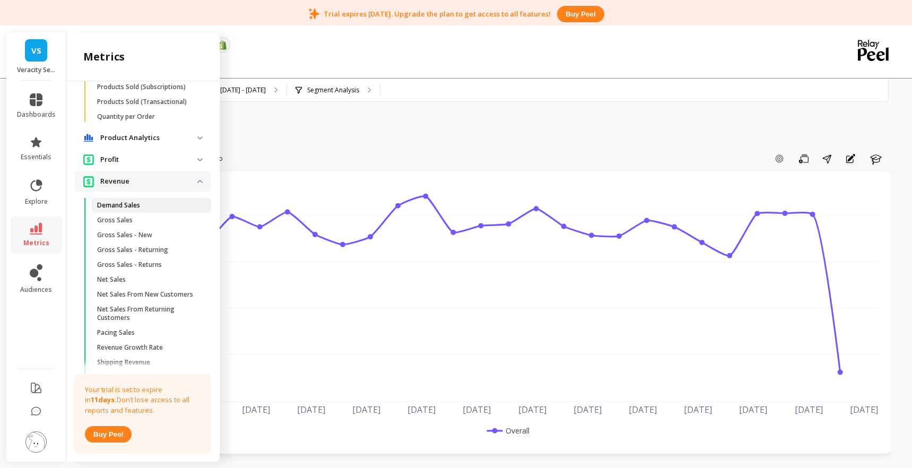
scroll to position [1001, 0]
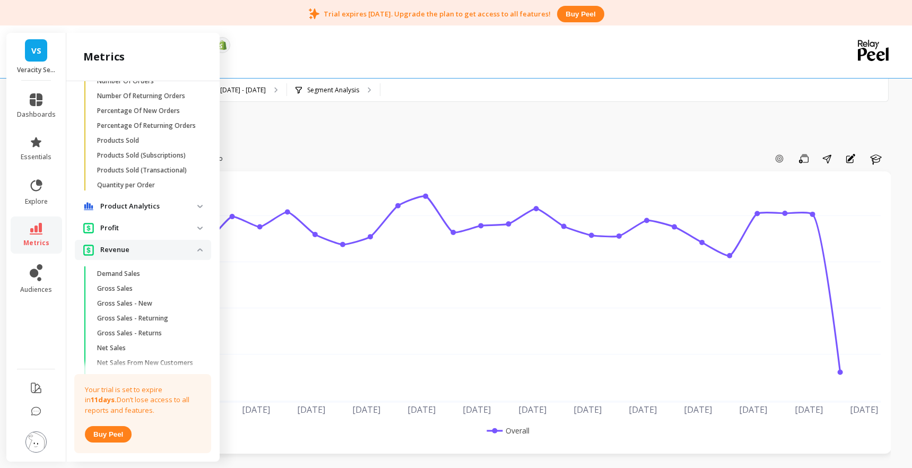
click at [187, 212] on p "Product Analytics" at bounding box center [148, 206] width 97 height 11
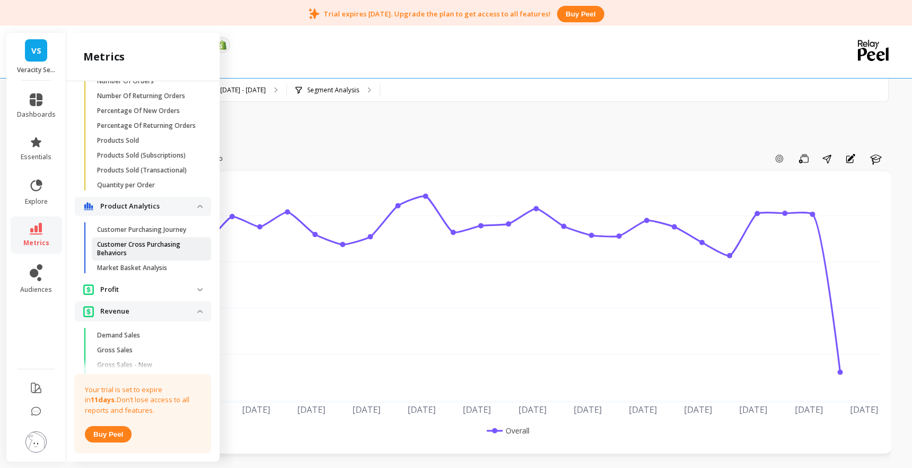
click at [161, 257] on p "Customer Cross Purchasing Behaviors" at bounding box center [147, 248] width 101 height 17
